Goal: Transaction & Acquisition: Download file/media

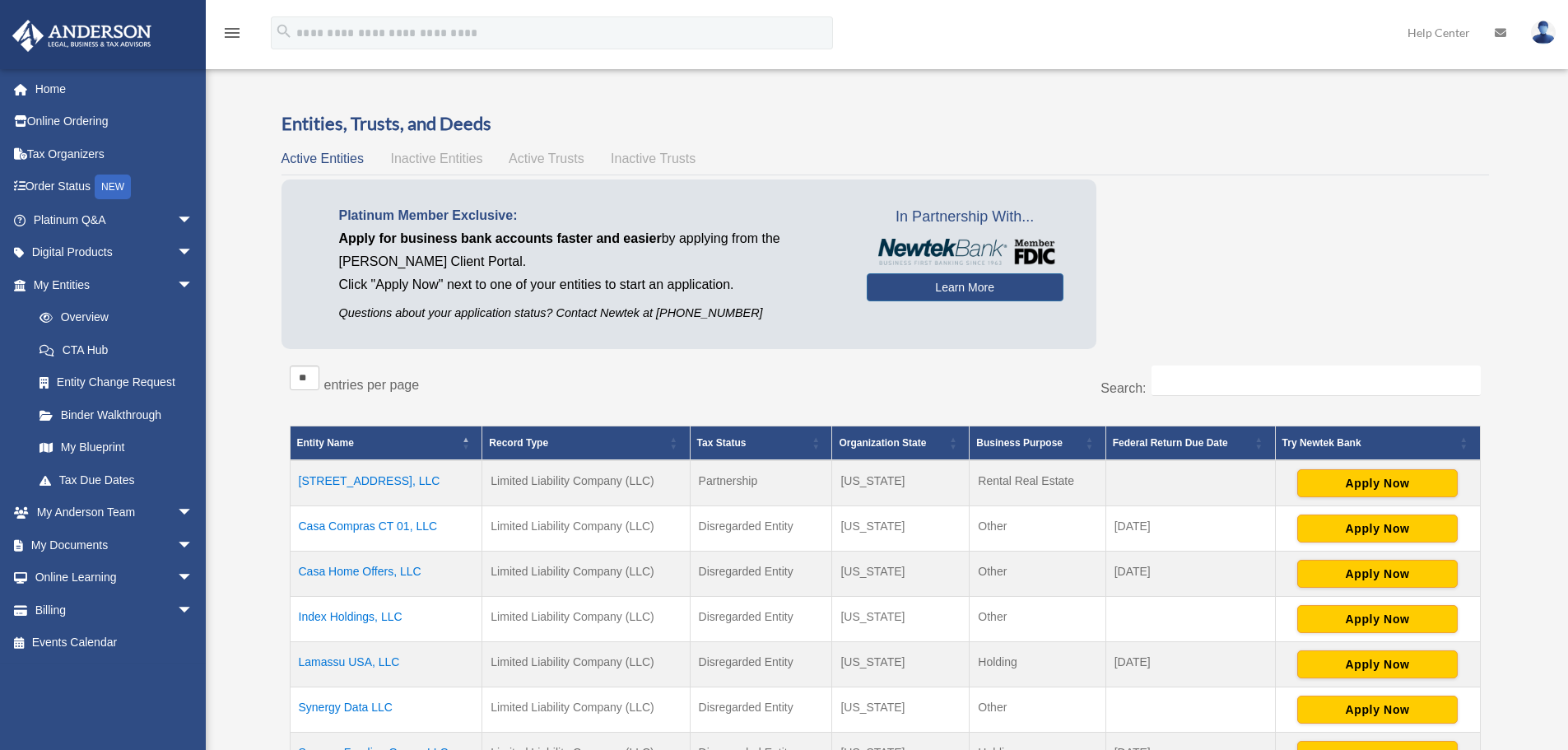
scroll to position [165, 0]
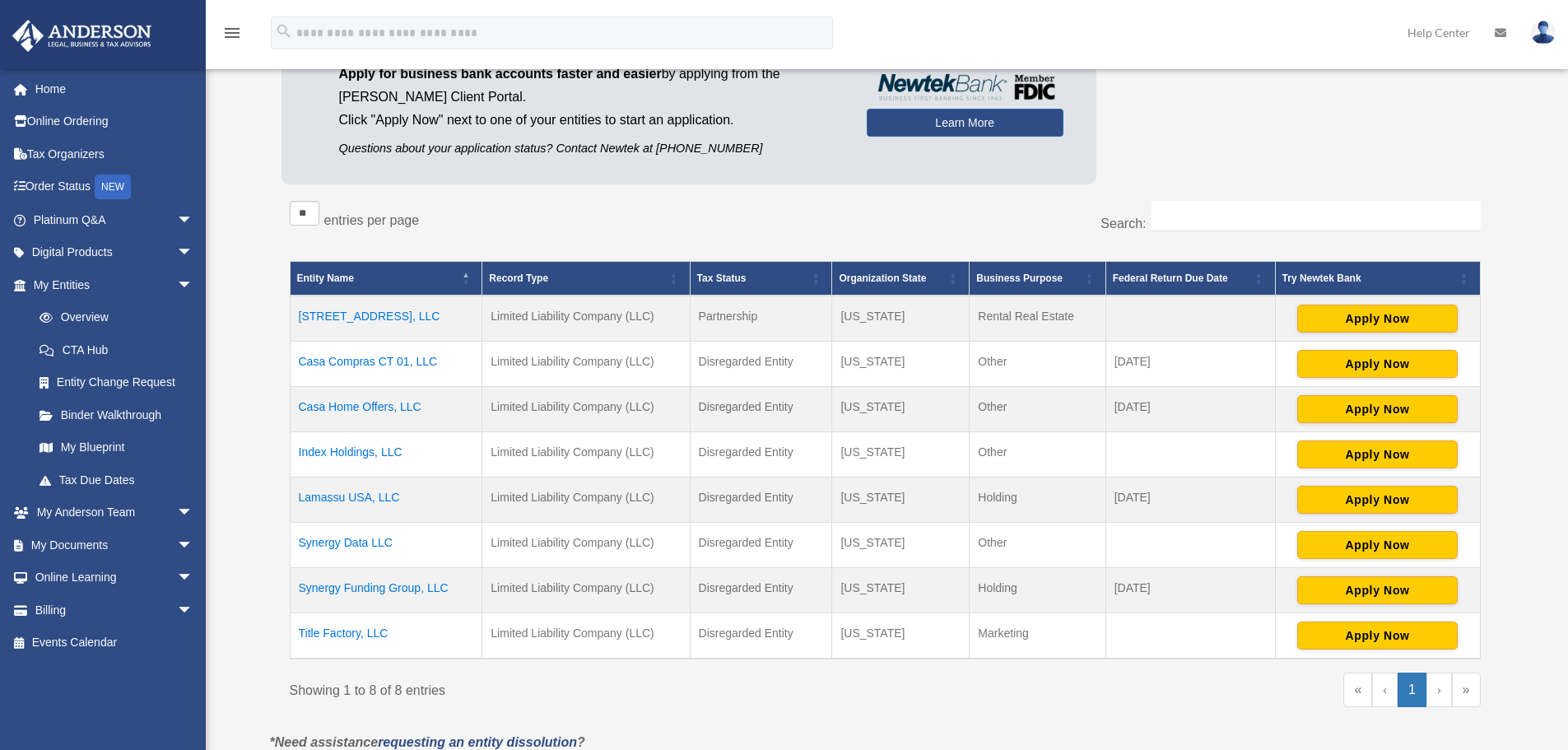
click at [390, 585] on td "Synergy Funding Group, LLC" at bounding box center [386, 591] width 193 height 45
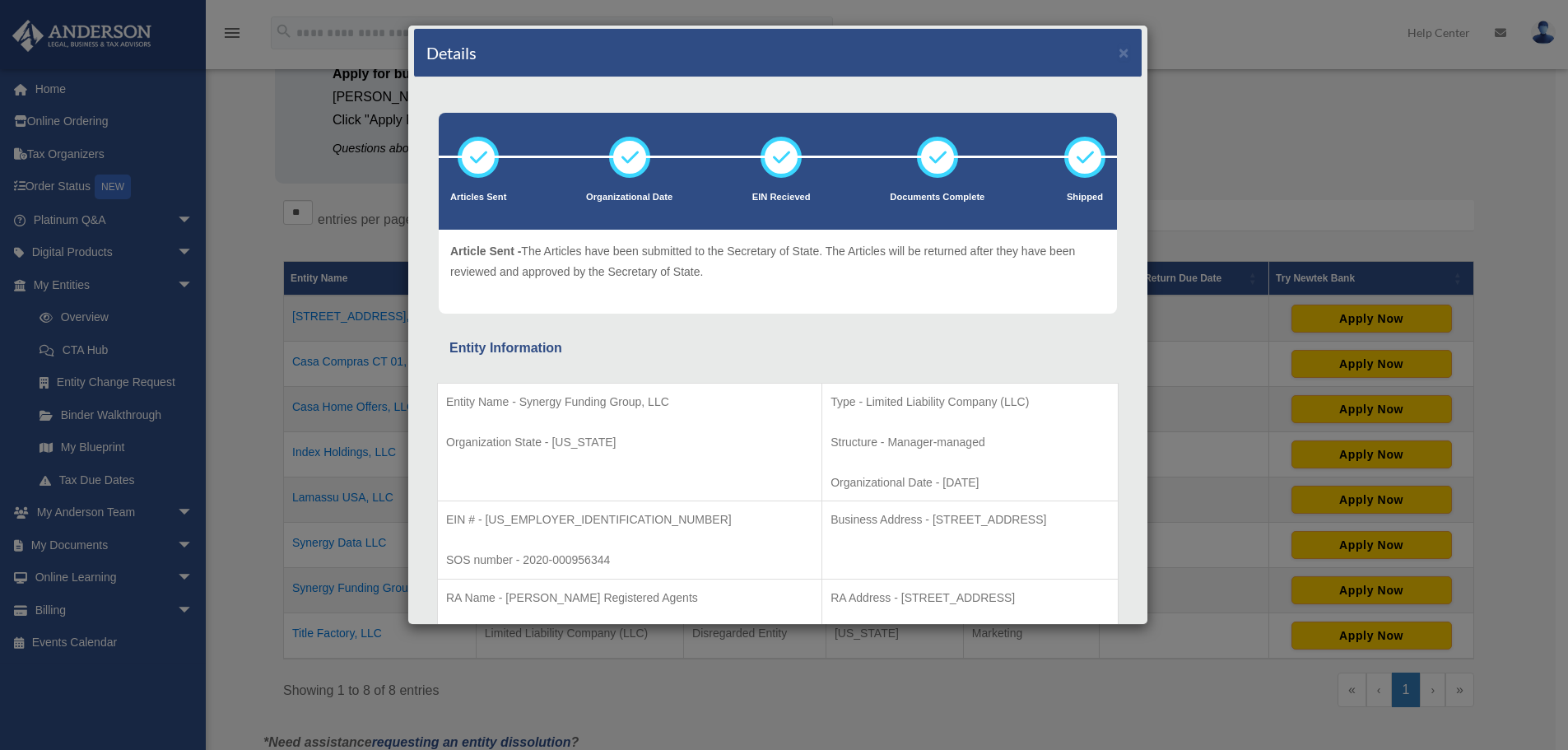
scroll to position [0, 0]
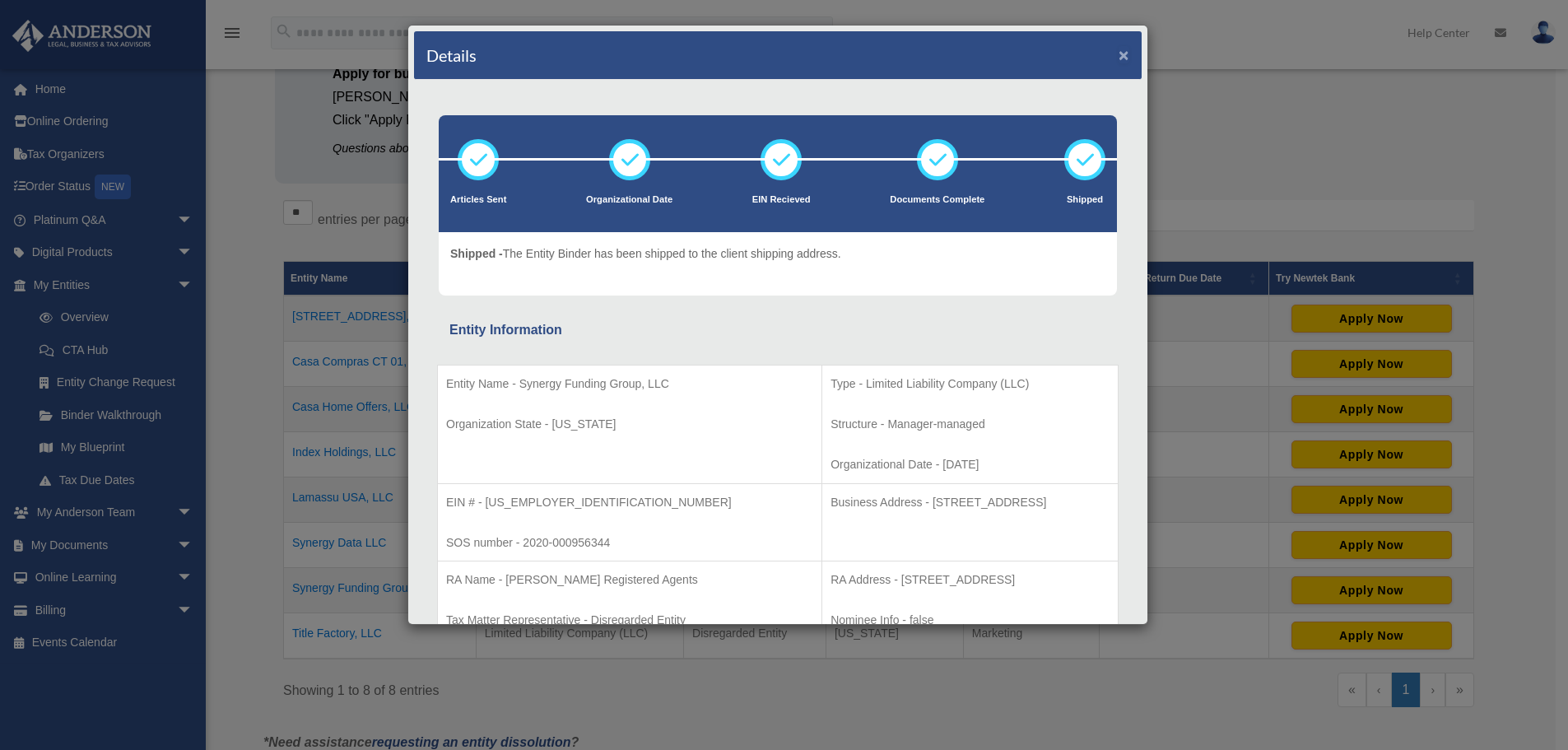
click at [1119, 57] on button "×" at bounding box center [1124, 55] width 11 height 17
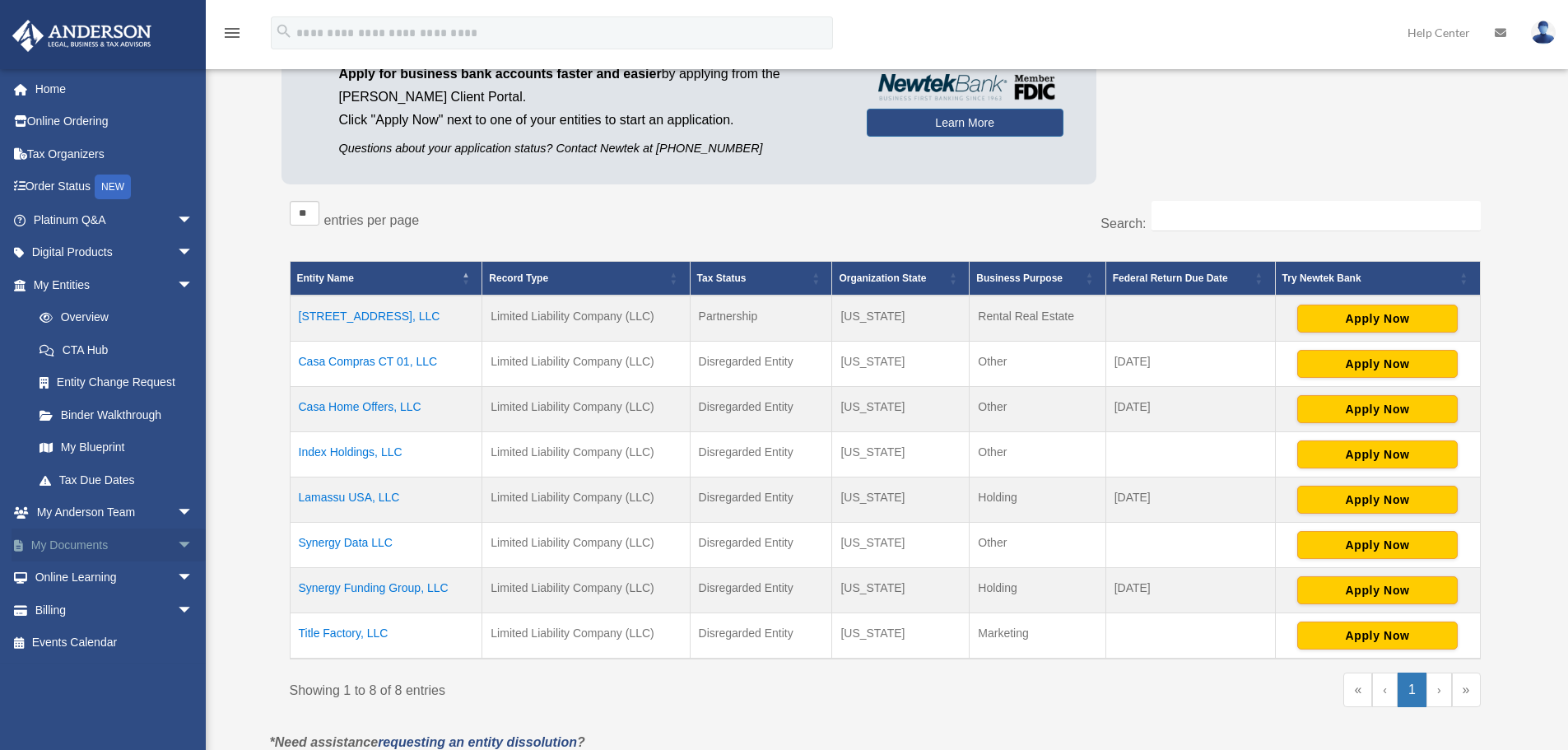
click at [94, 535] on link "My Documents arrow_drop_down" at bounding box center [115, 545] width 206 height 33
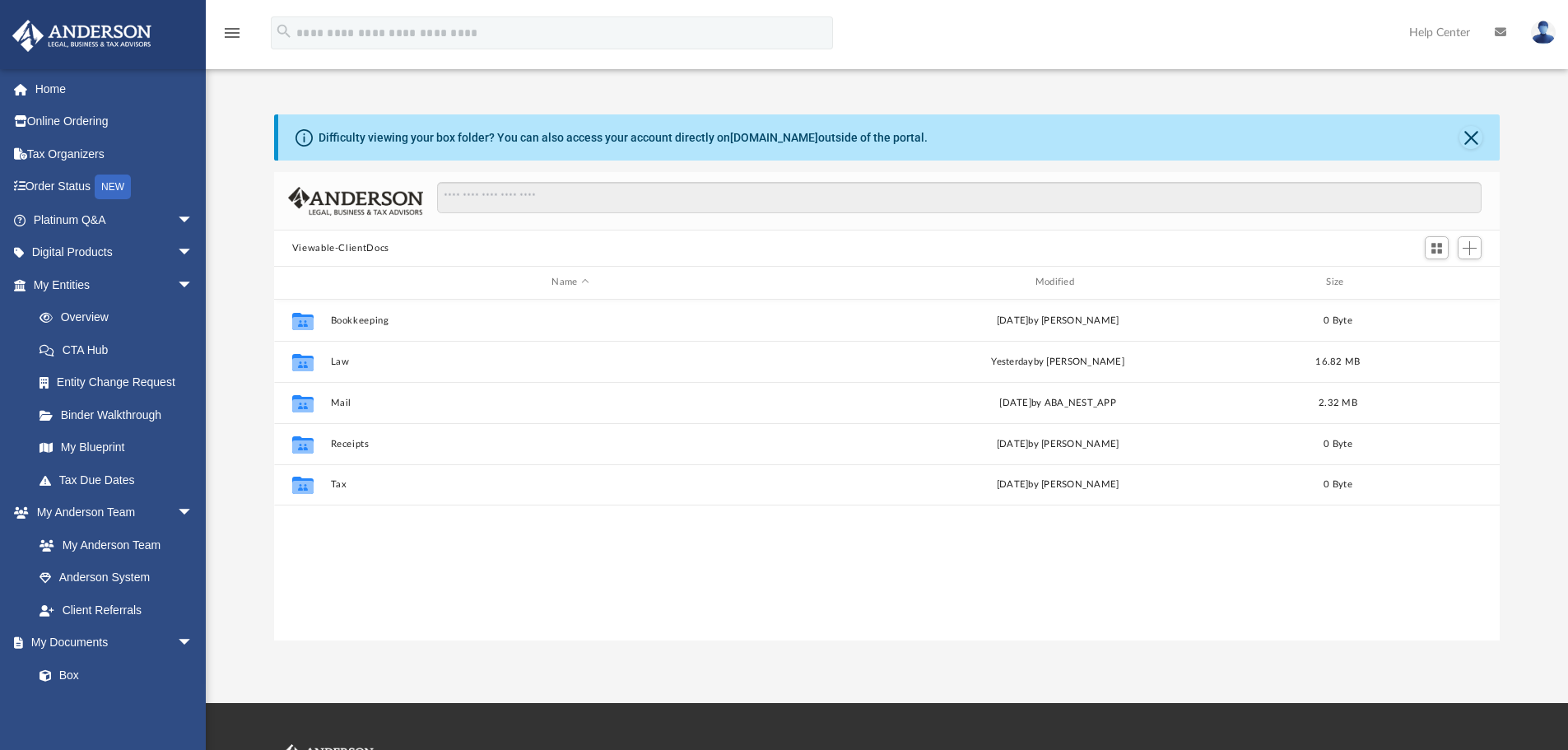
scroll to position [362, 1213]
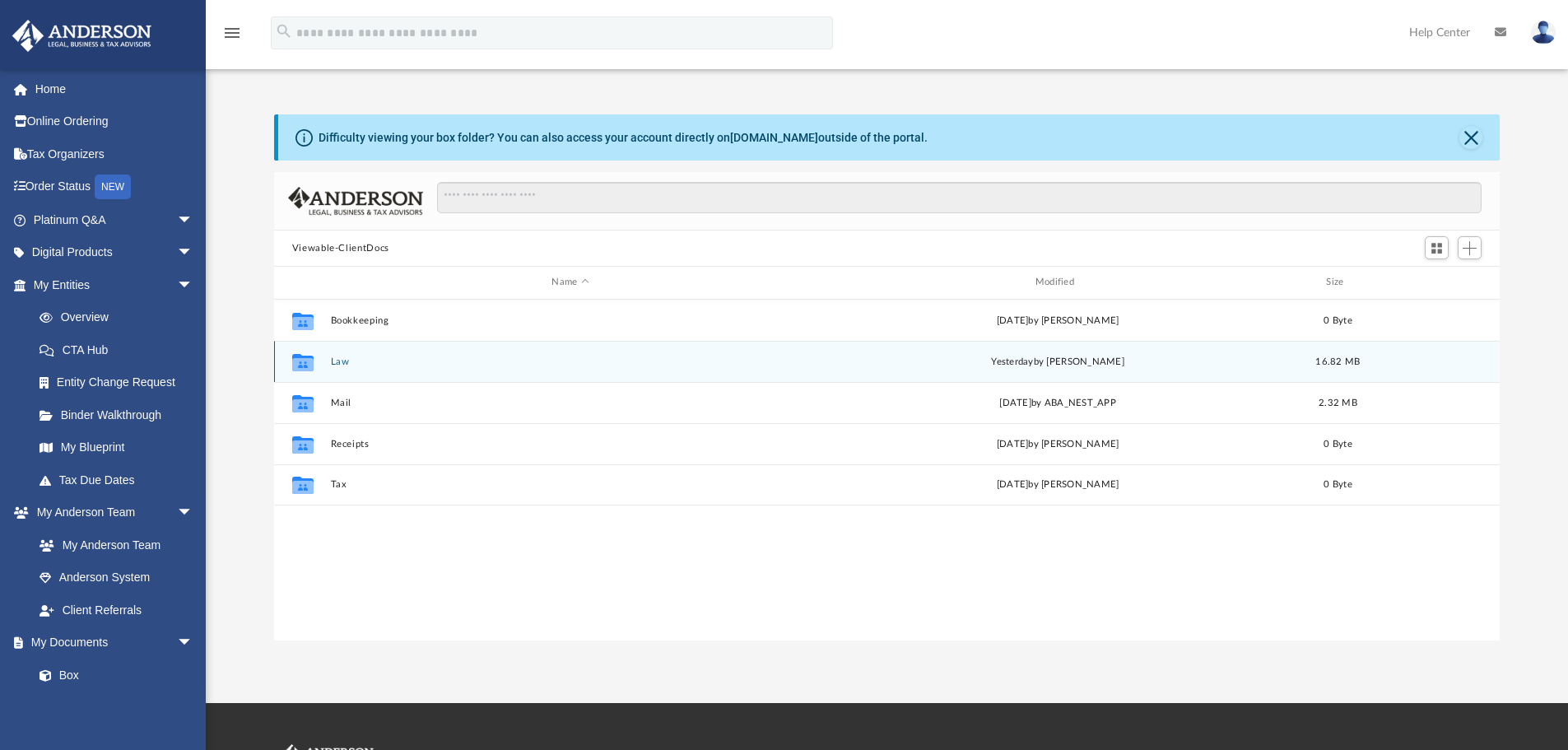
click at [341, 361] on button "Law" at bounding box center [570, 362] width 480 height 11
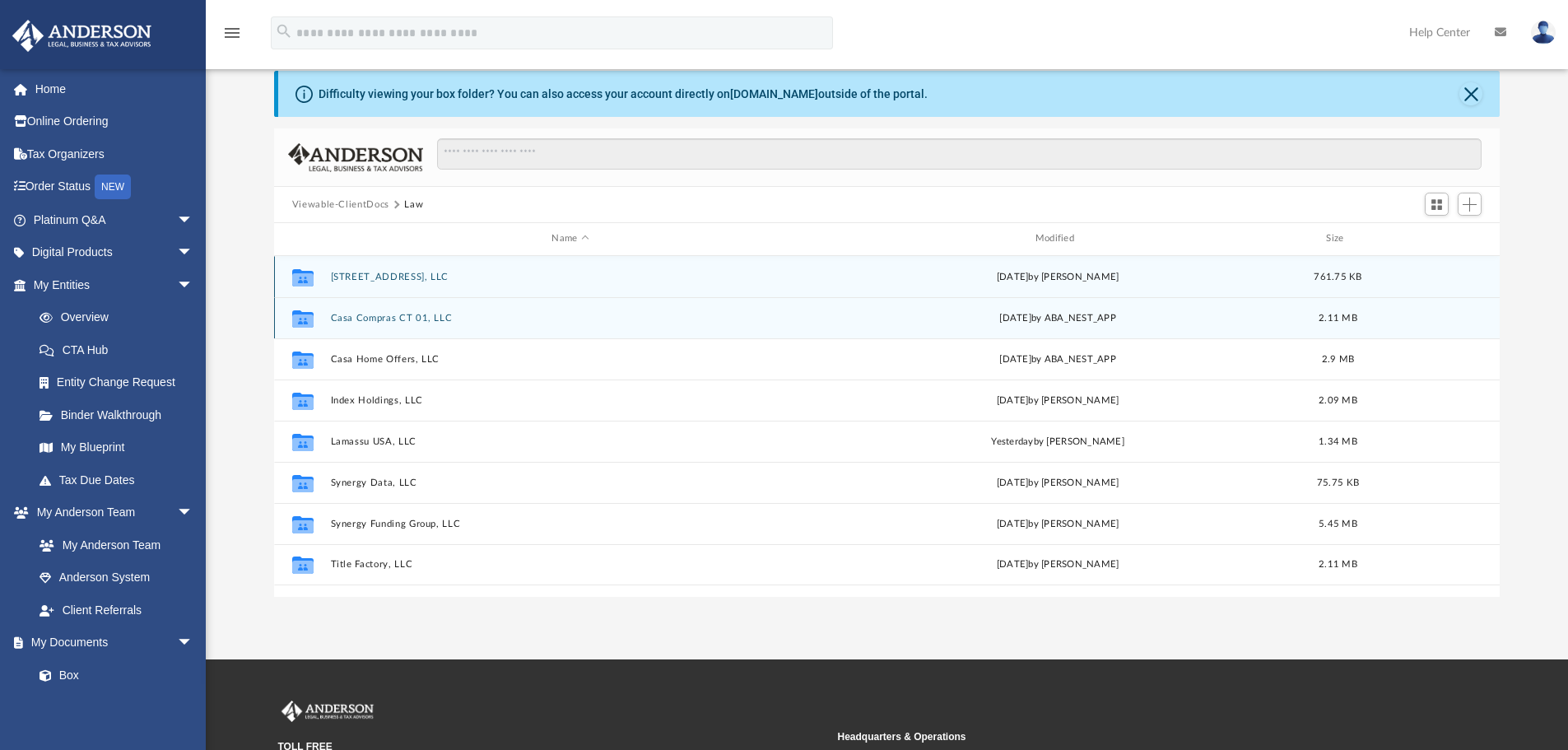
scroll to position [165, 0]
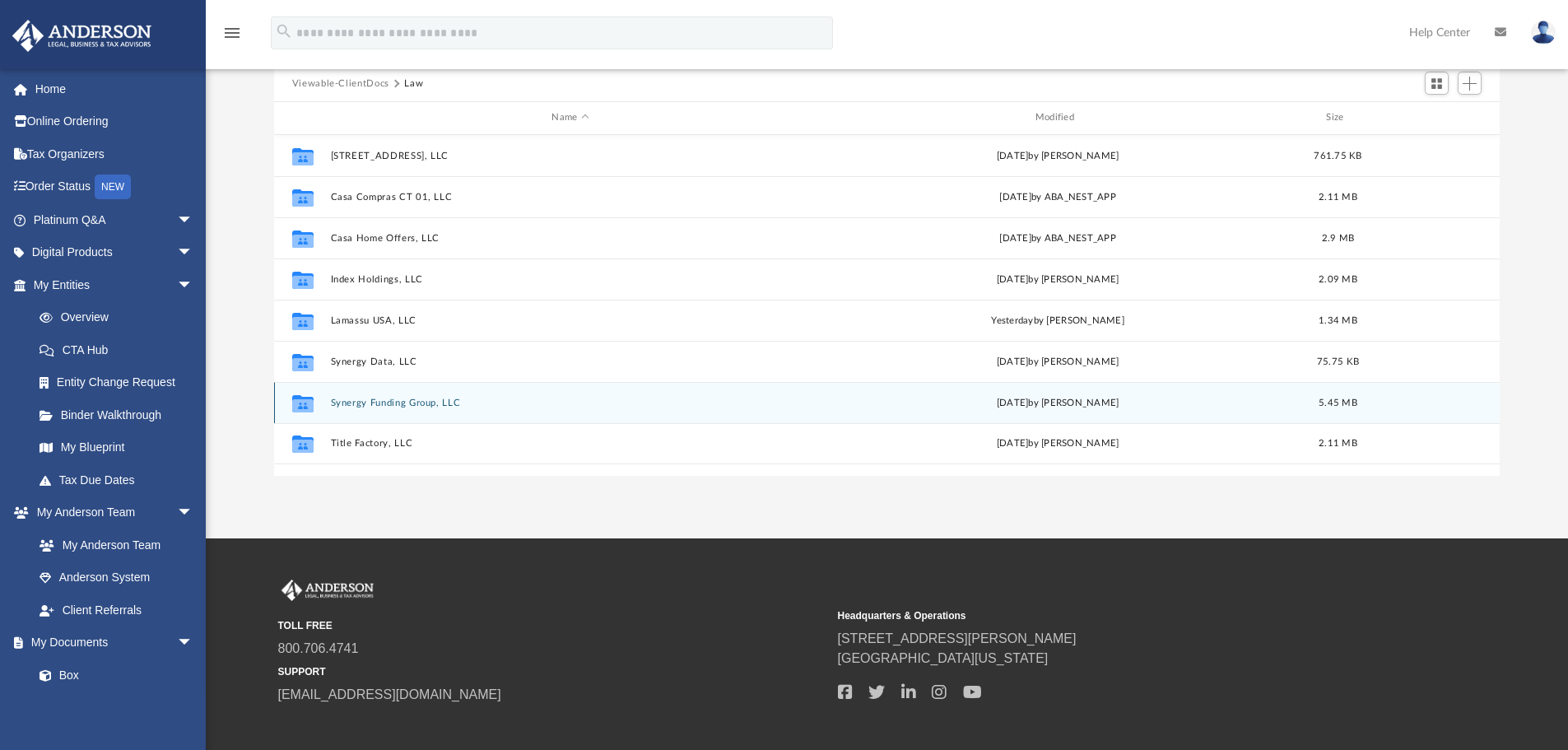
click at [419, 404] on button "Synergy Funding Group, LLC" at bounding box center [570, 403] width 480 height 11
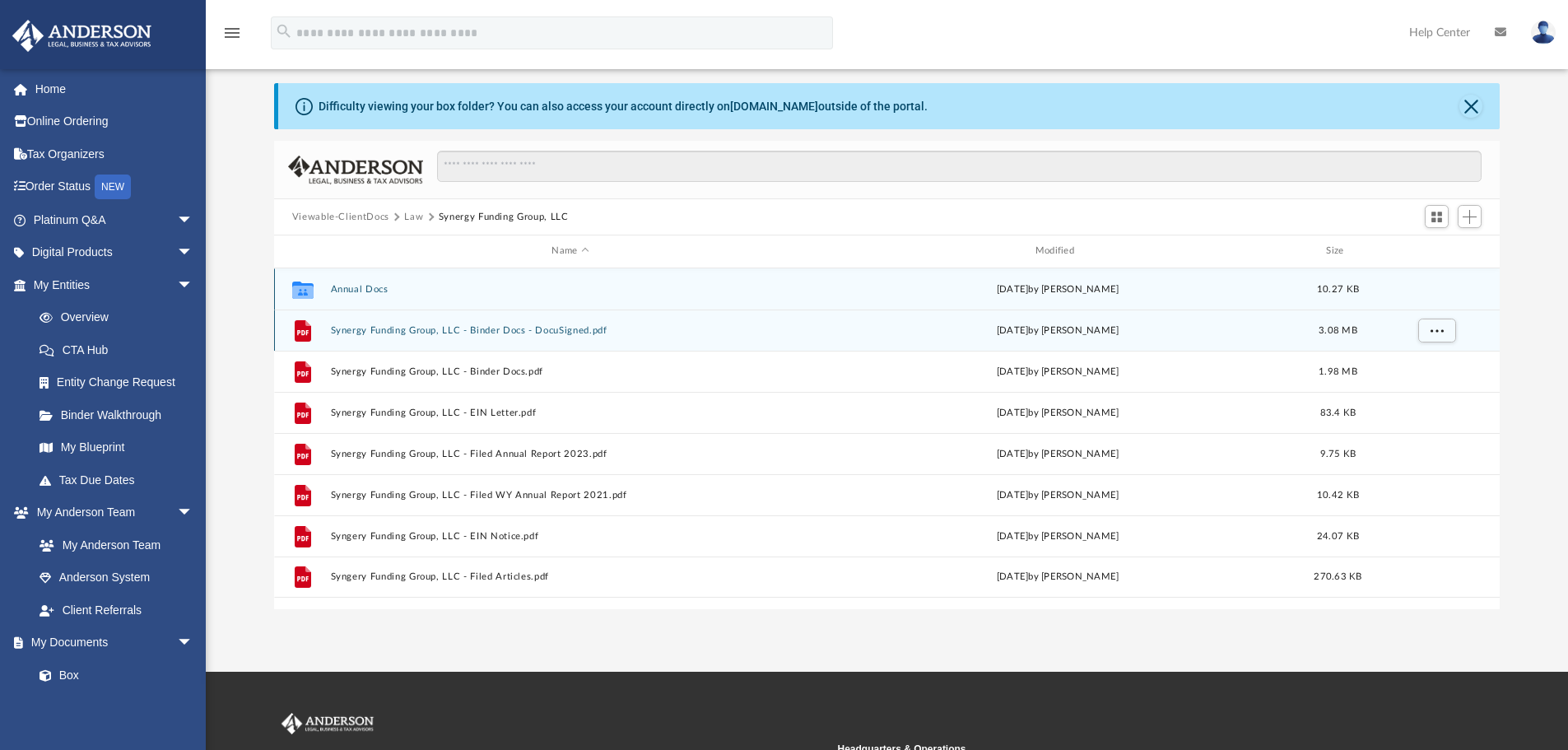
scroll to position [0, 0]
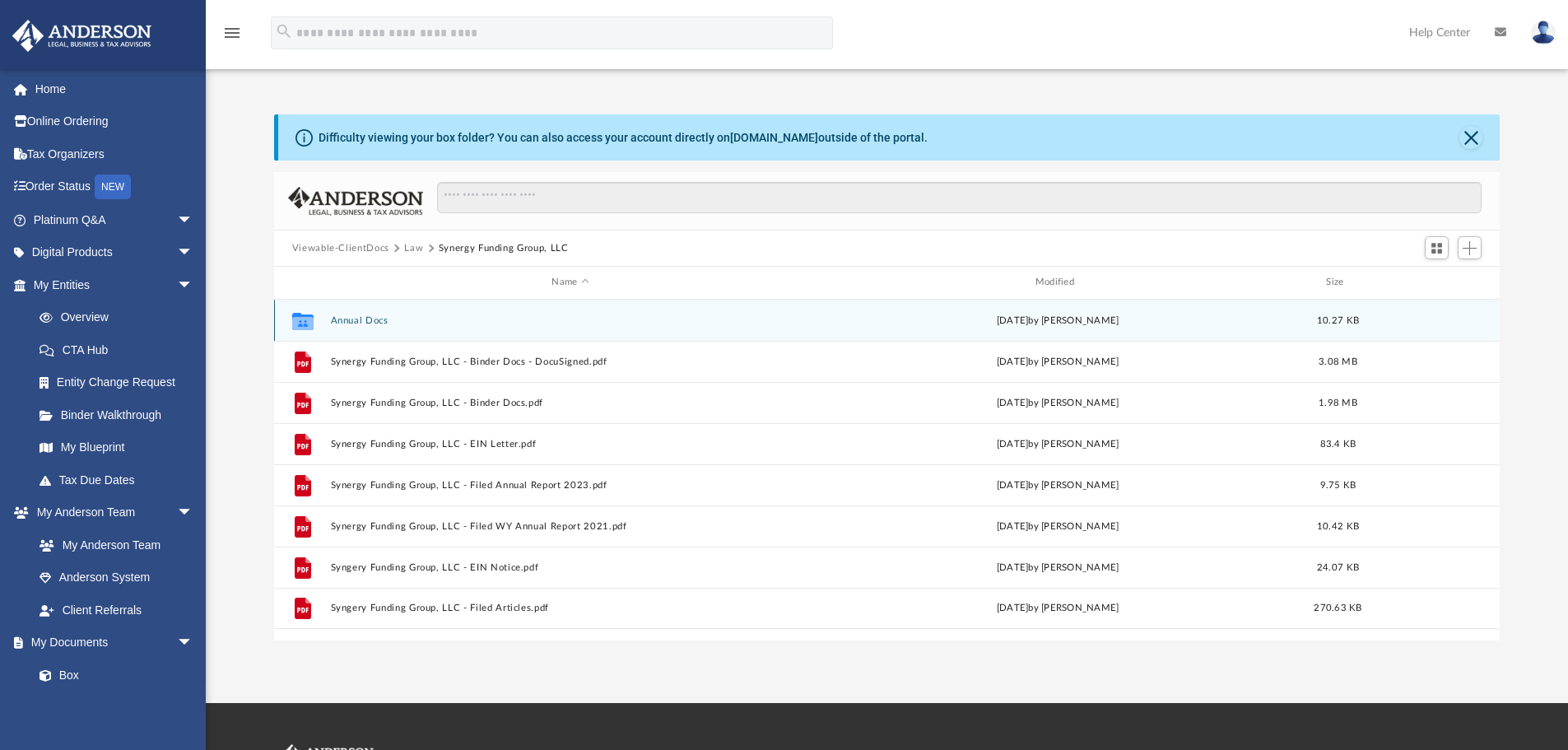
click at [352, 314] on div "Collaborated Folder Annual Docs [DATE] by [PERSON_NAME] 10.27 KB" at bounding box center [887, 320] width 1226 height 41
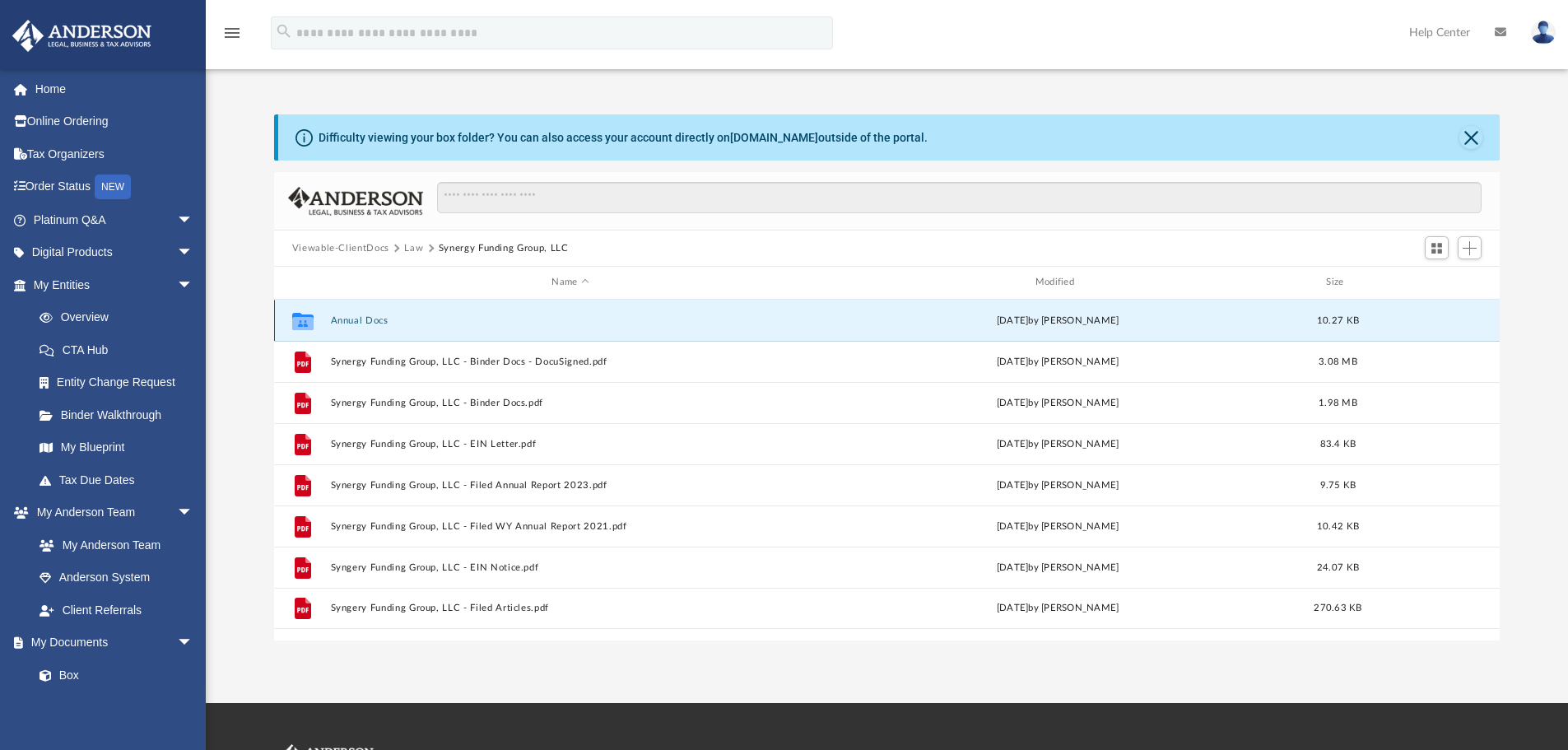
click at [351, 318] on button "Annual Docs" at bounding box center [570, 321] width 480 height 11
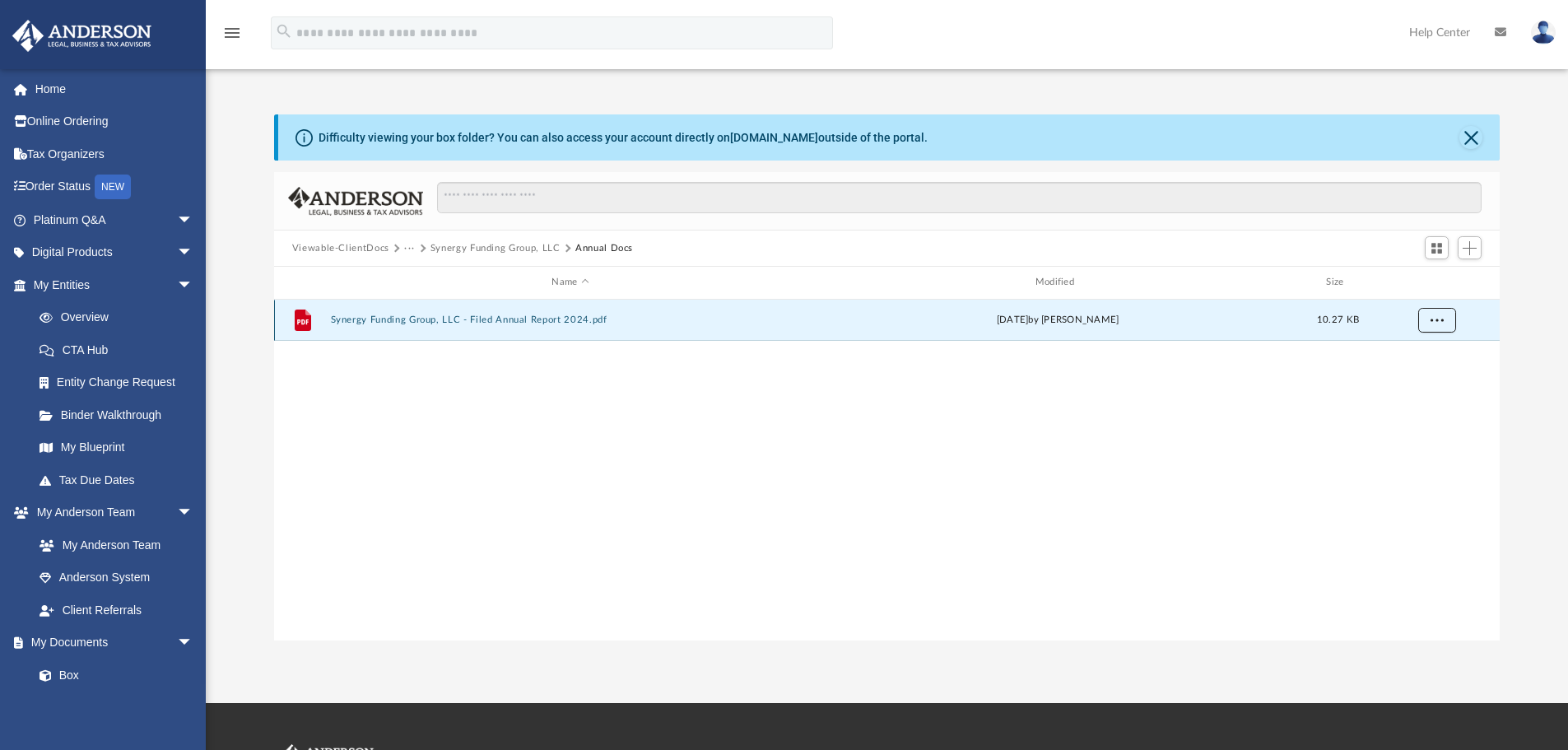
click at [1433, 323] on span "More options" at bounding box center [1436, 320] width 13 height 9
click at [1408, 378] on li "Download" at bounding box center [1422, 379] width 48 height 17
click at [501, 244] on button "Synergy Funding Group, LLC" at bounding box center [495, 248] width 130 height 15
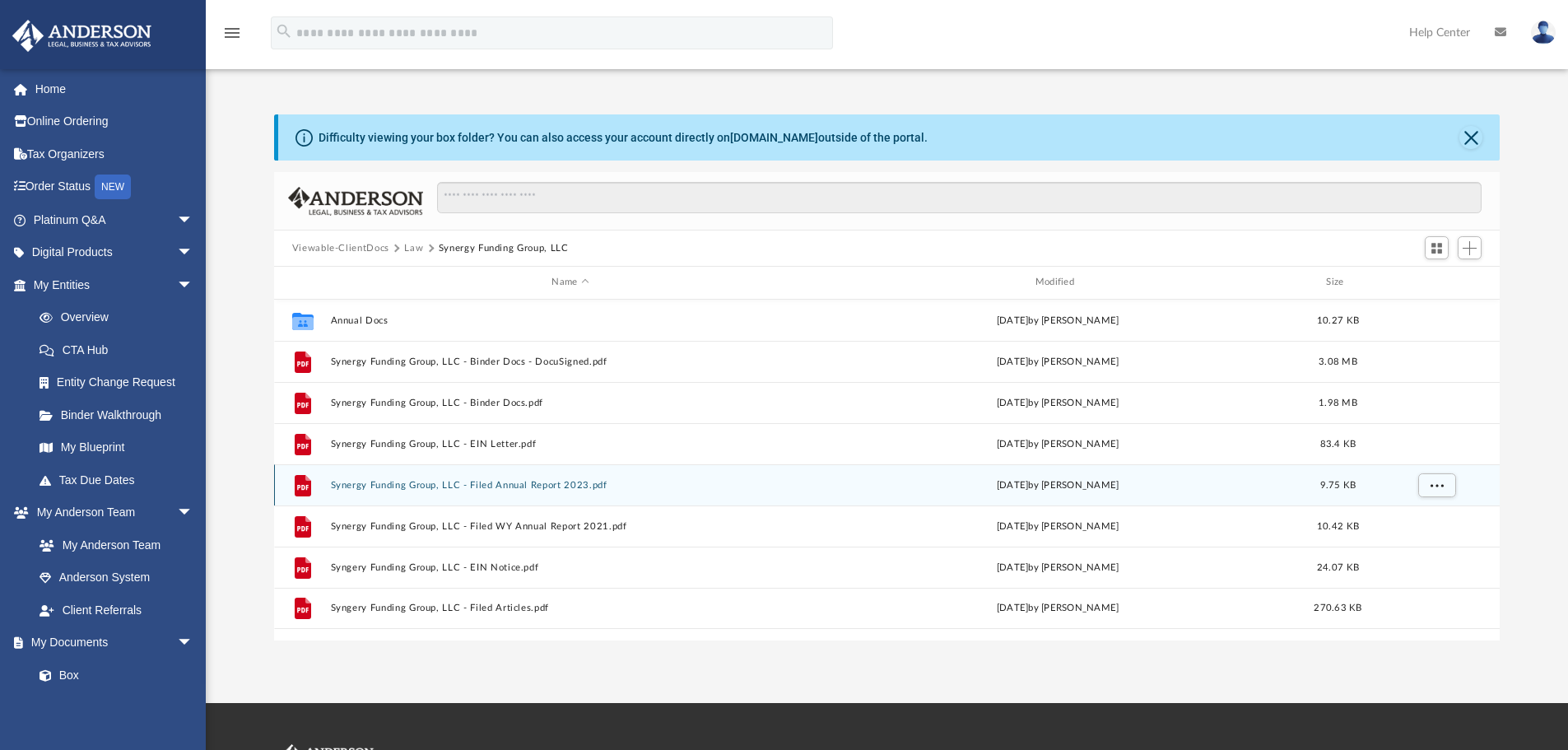
scroll to position [165, 0]
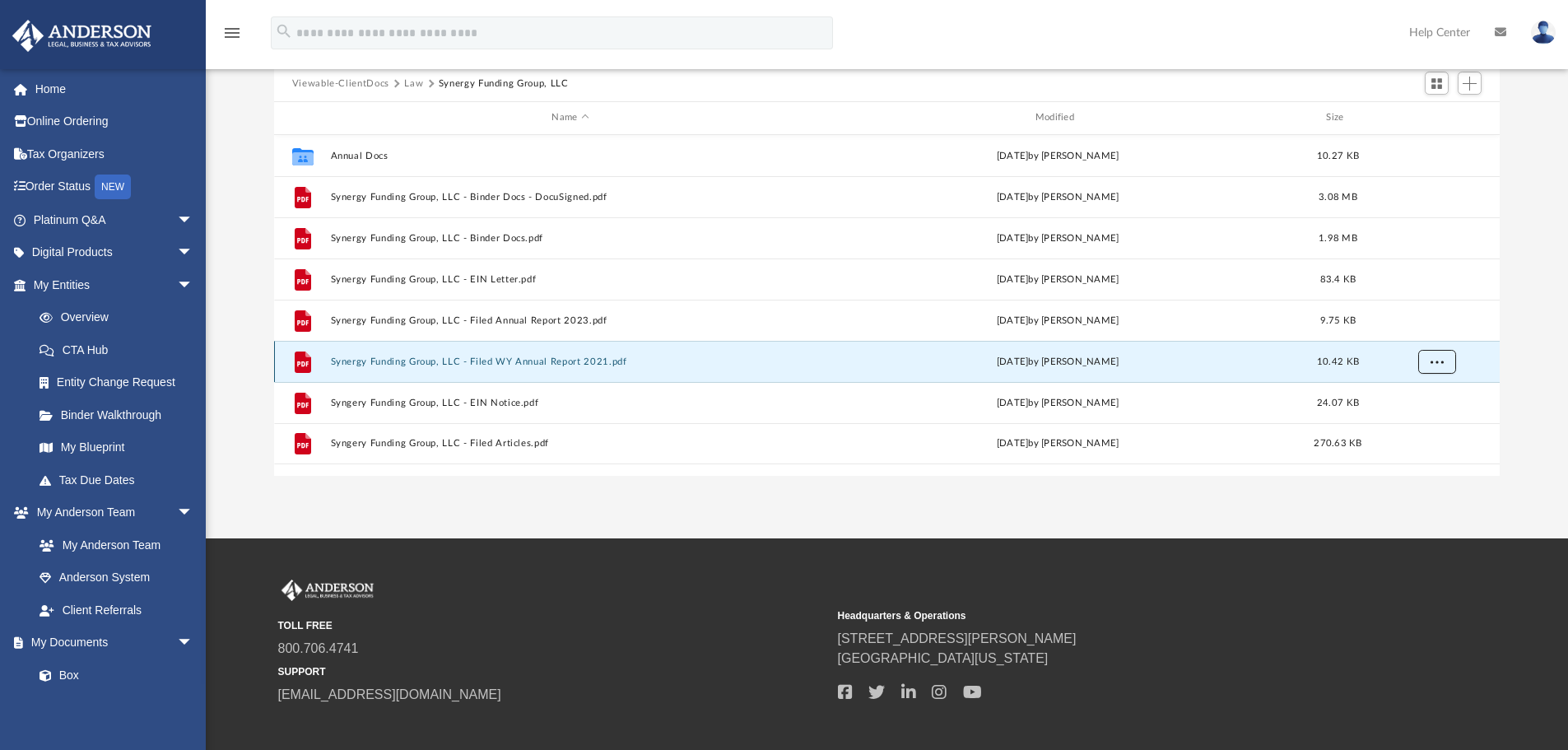
click at [1444, 360] on button "More options" at bounding box center [1436, 361] width 38 height 25
click at [1422, 421] on li "Download" at bounding box center [1422, 421] width 48 height 17
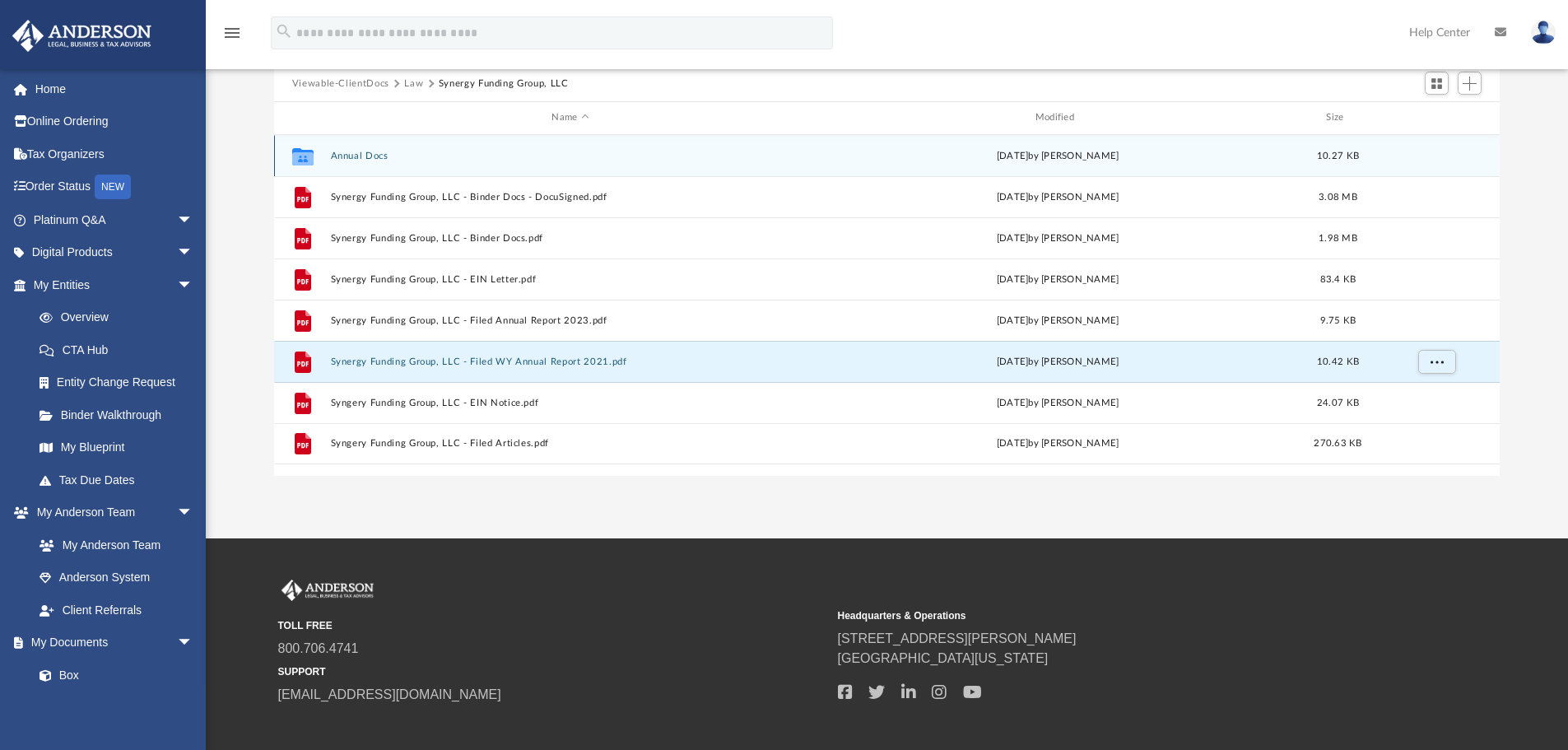
click at [355, 161] on button "Annual Docs" at bounding box center [570, 156] width 480 height 11
